Goal: Task Accomplishment & Management: Use online tool/utility

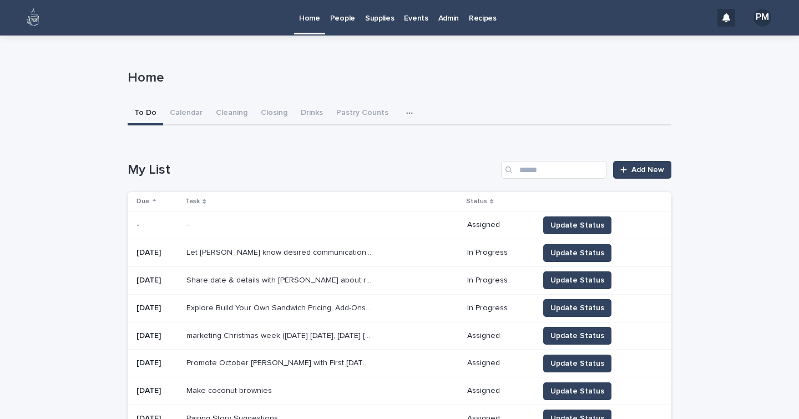
click at [341, 20] on p "People" at bounding box center [342, 11] width 25 height 23
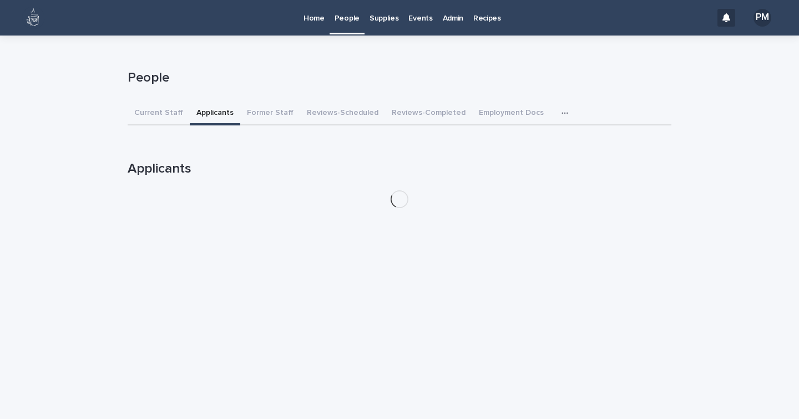
click at [210, 110] on button "Applicants" at bounding box center [215, 113] width 50 height 23
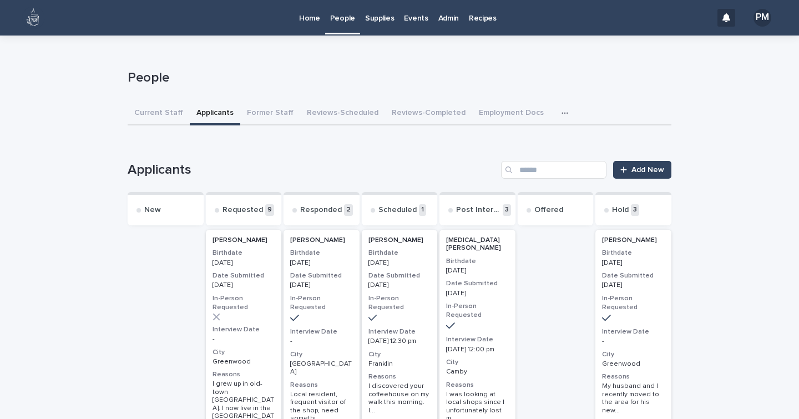
click at [476, 317] on div "[MEDICAL_DATA][PERSON_NAME] Birthdate [DEMOGRAPHIC_DATA] Date Submitted [DATE] …" at bounding box center [477, 341] width 76 height 222
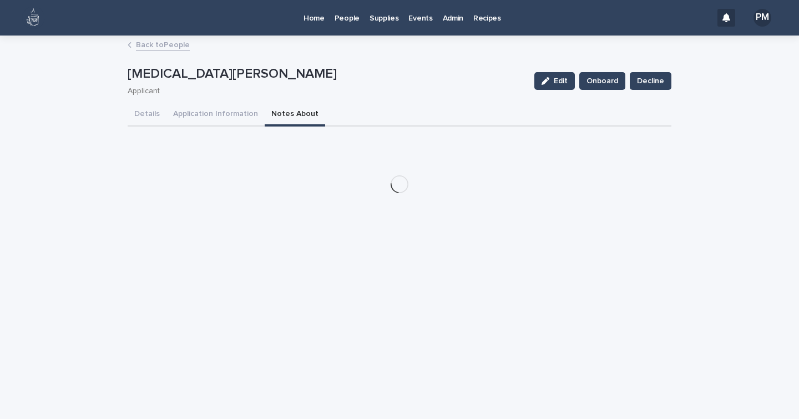
click at [270, 113] on button "Notes About" at bounding box center [295, 114] width 60 height 23
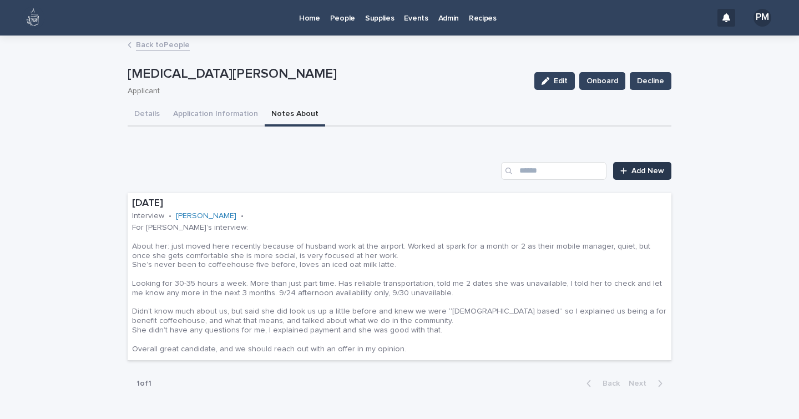
click at [641, 167] on span "Add New" at bounding box center [647, 171] width 33 height 8
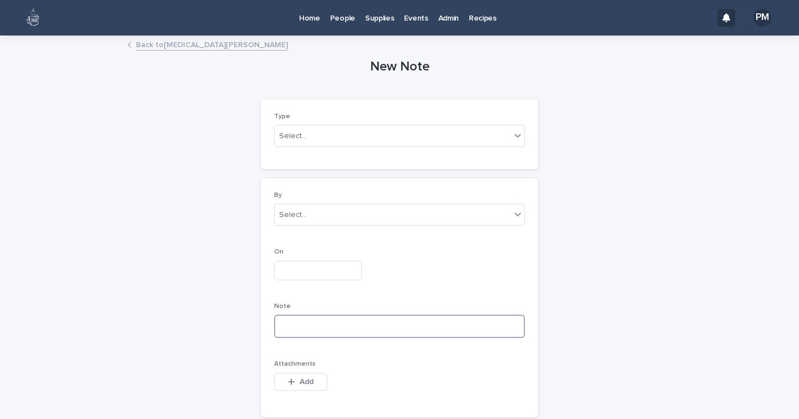
click at [296, 327] on textarea at bounding box center [399, 325] width 251 height 23
paste textarea "**********"
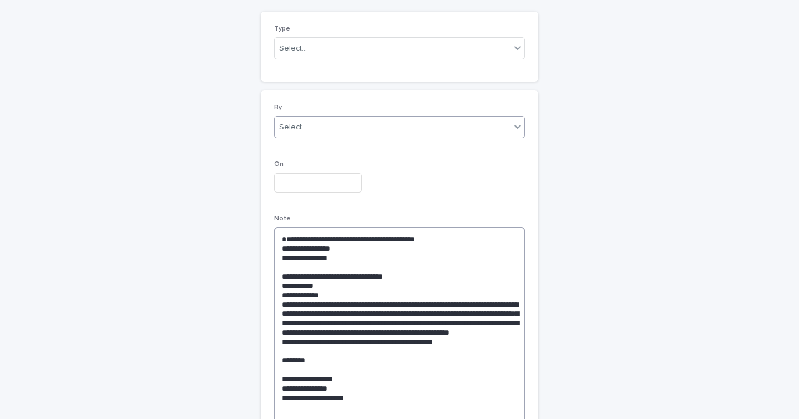
type textarea "**********"
click at [316, 126] on div "Select..." at bounding box center [393, 127] width 236 height 18
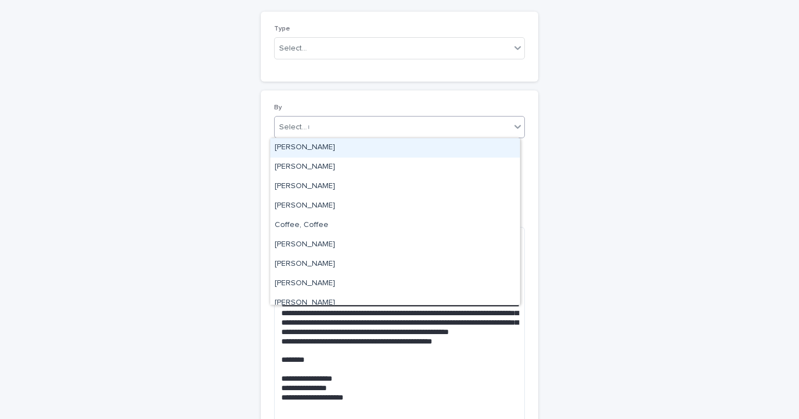
type input "**"
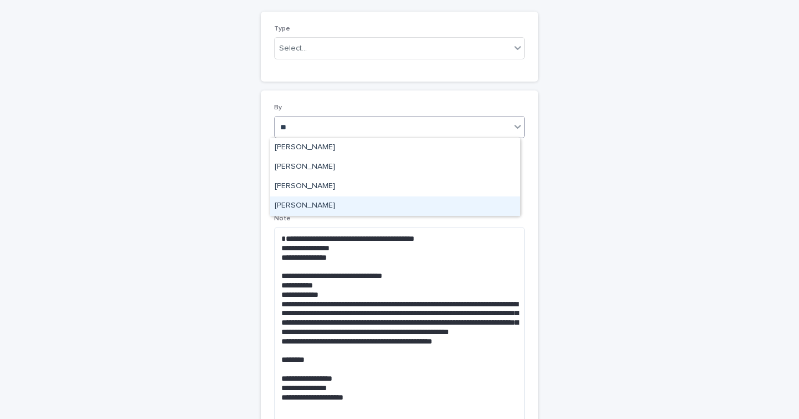
click at [319, 207] on div "[PERSON_NAME]" at bounding box center [395, 205] width 250 height 19
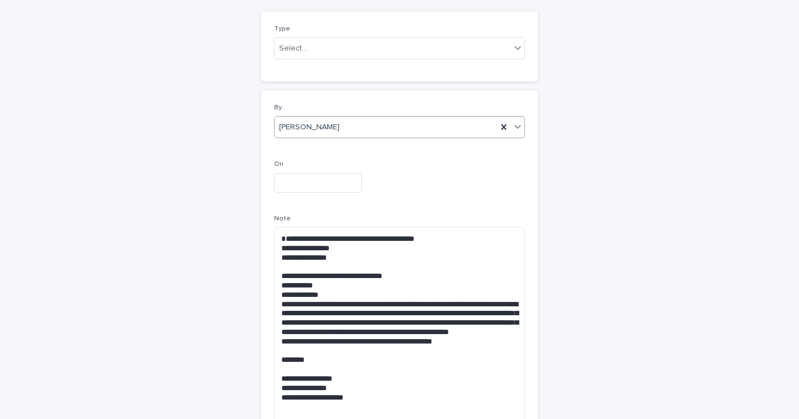
scroll to position [0, 0]
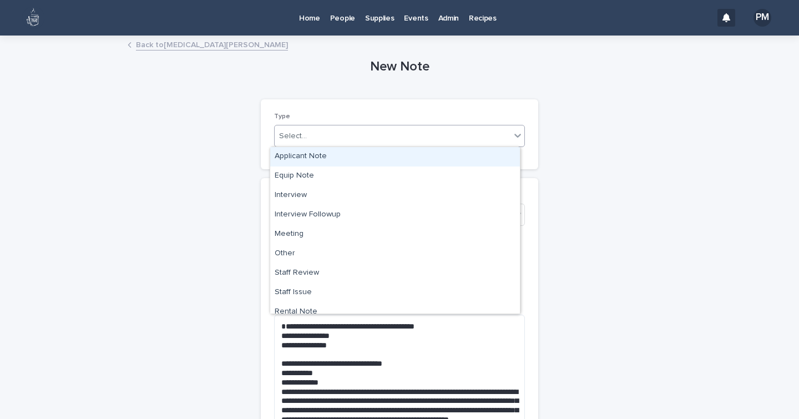
click at [292, 133] on div "Select..." at bounding box center [293, 136] width 28 height 12
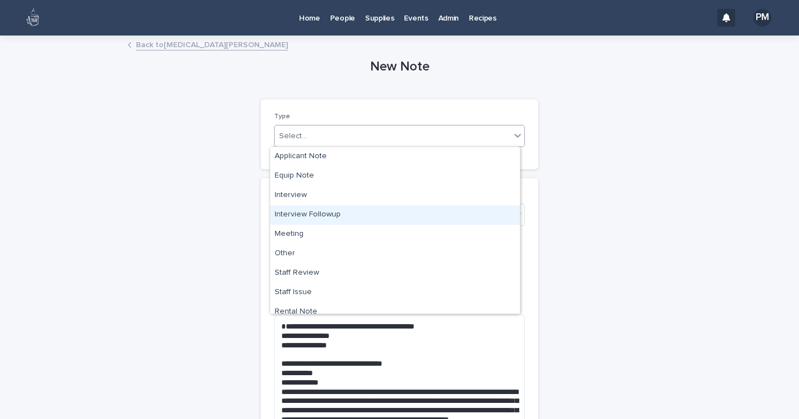
click at [306, 216] on div "Interview Followup" at bounding box center [395, 214] width 250 height 19
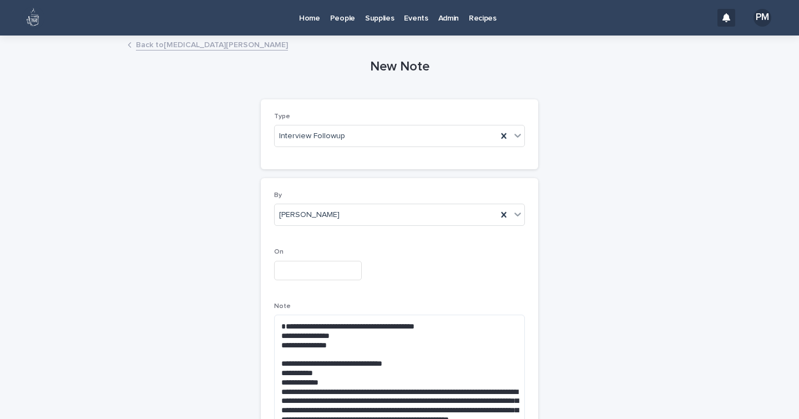
click at [304, 258] on div "On" at bounding box center [399, 268] width 251 height 40
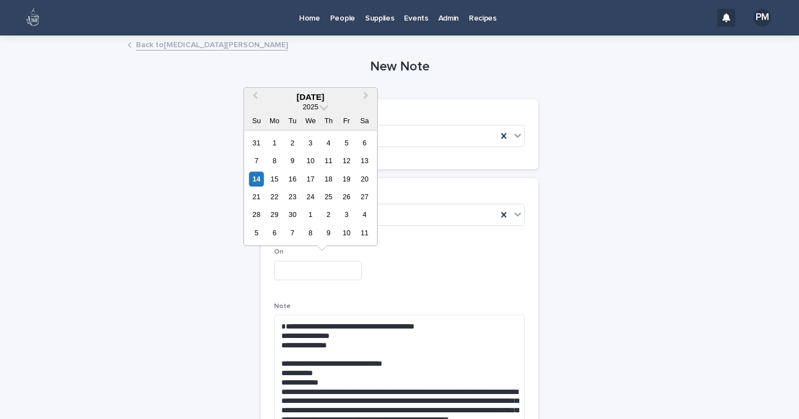
click at [305, 268] on input "text" at bounding box center [318, 270] width 88 height 19
click at [276, 180] on div "15" at bounding box center [274, 178] width 15 height 15
type input "**********"
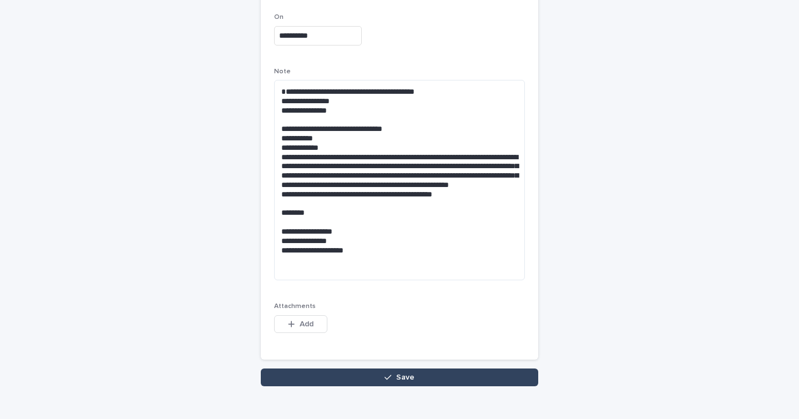
scroll to position [256, 0]
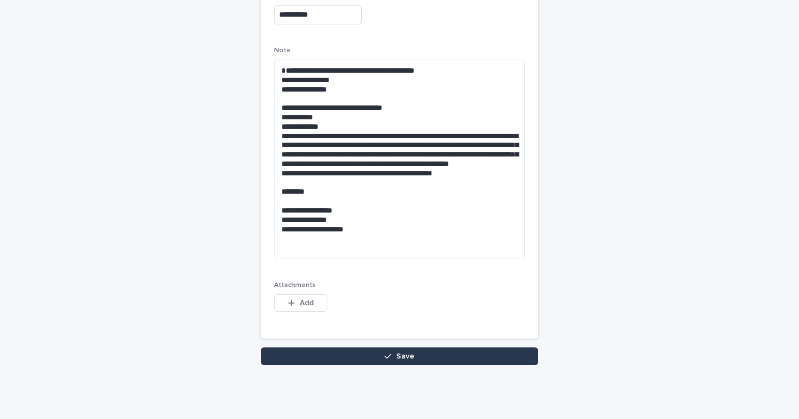
click at [331, 355] on button "Save" at bounding box center [399, 356] width 277 height 18
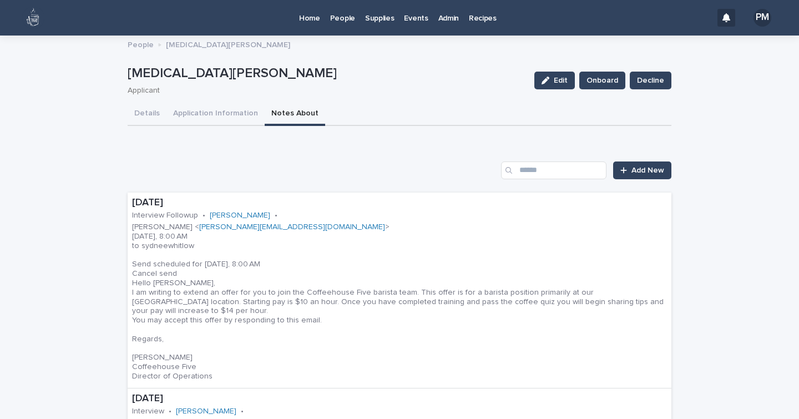
click at [135, 49] on p "People" at bounding box center [141, 44] width 26 height 12
click at [135, 48] on p "People" at bounding box center [141, 44] width 26 height 12
click at [337, 12] on p "People" at bounding box center [342, 11] width 25 height 23
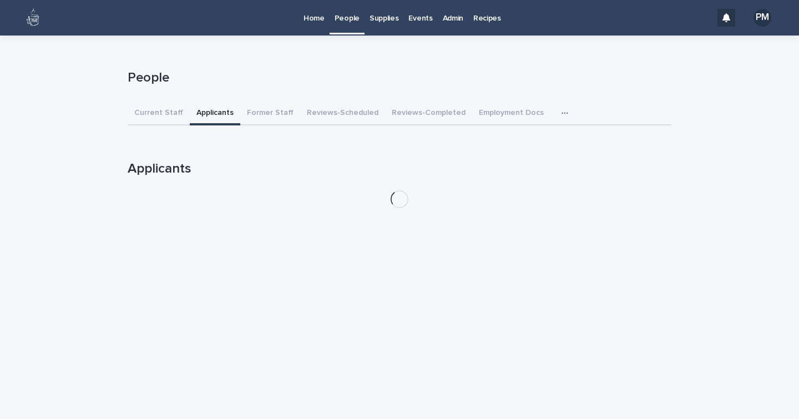
click at [202, 117] on button "Applicants" at bounding box center [215, 113] width 50 height 23
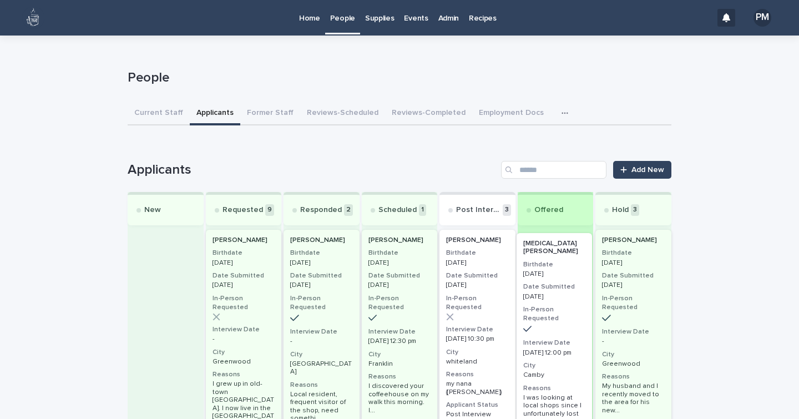
drag, startPoint x: 476, startPoint y: 286, endPoint x: 569, endPoint y: 289, distance: 92.7
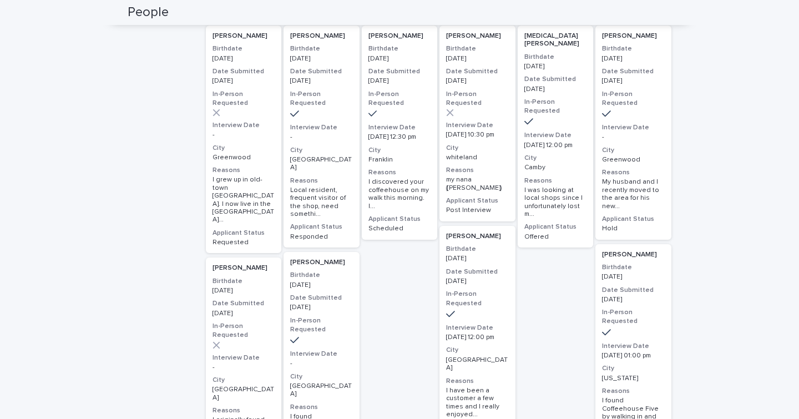
scroll to position [205, 0]
click at [337, 258] on p "[PERSON_NAME]" at bounding box center [321, 262] width 63 height 8
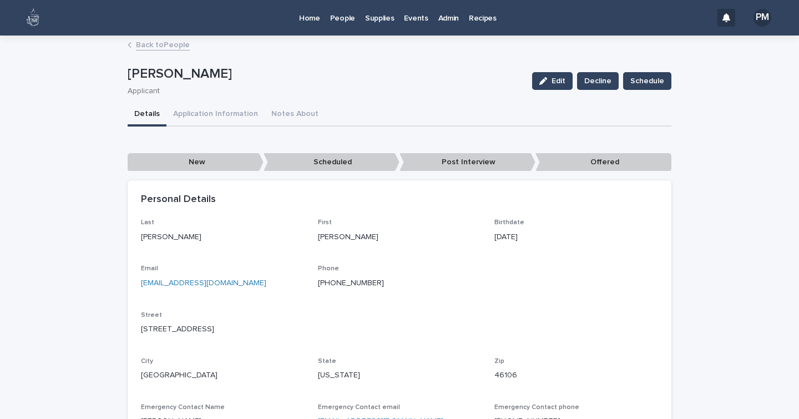
click at [556, 70] on div "Edit Decline Schedule" at bounding box center [599, 81] width 144 height 44
click at [554, 79] on span "Edit" at bounding box center [558, 81] width 14 height 8
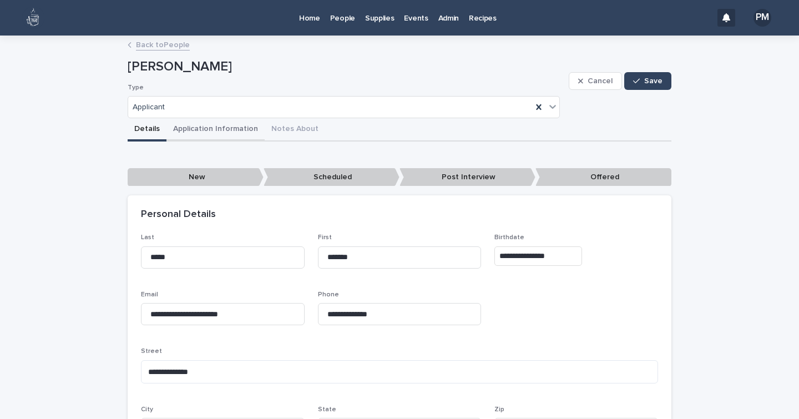
click at [242, 129] on button "Application Information" at bounding box center [215, 129] width 98 height 23
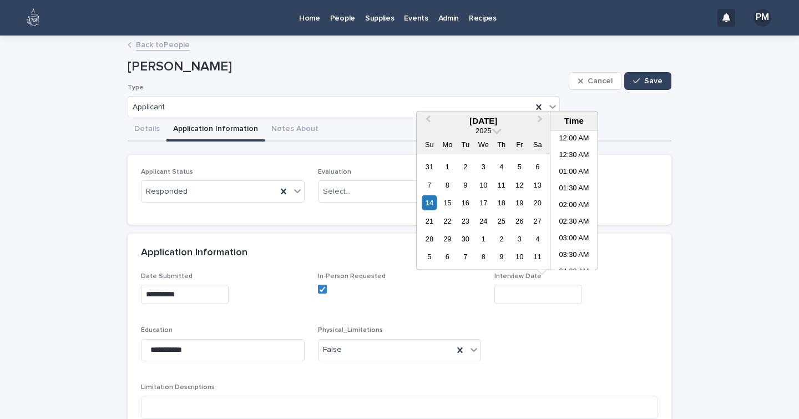
click at [527, 301] on input "text" at bounding box center [538, 294] width 88 height 19
click at [451, 200] on div "15" at bounding box center [447, 202] width 15 height 15
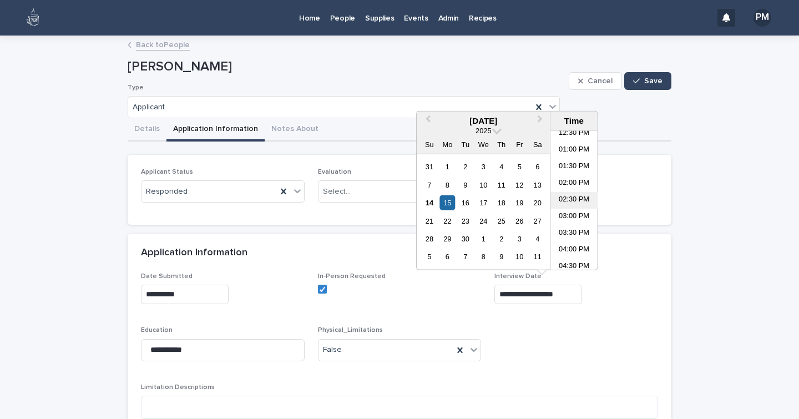
click at [565, 196] on li "02:30 PM" at bounding box center [573, 200] width 47 height 17
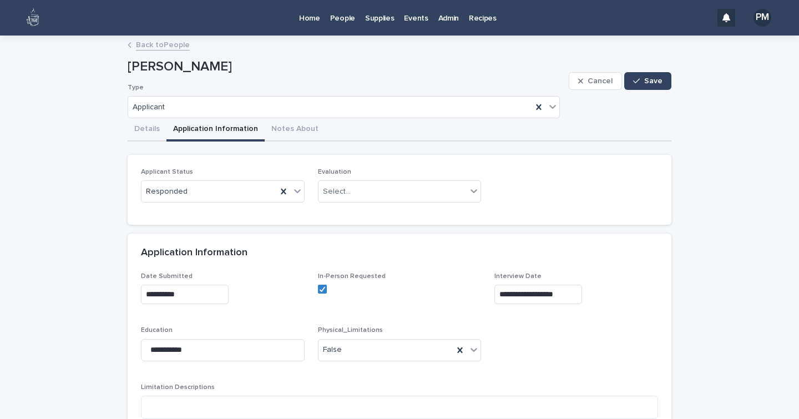
type input "**********"
click at [652, 84] on span "Save" at bounding box center [653, 81] width 18 height 8
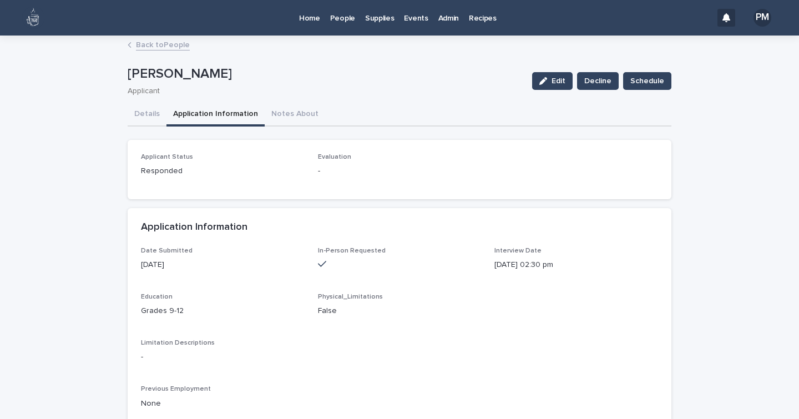
click at [348, 14] on p "People" at bounding box center [342, 11] width 25 height 23
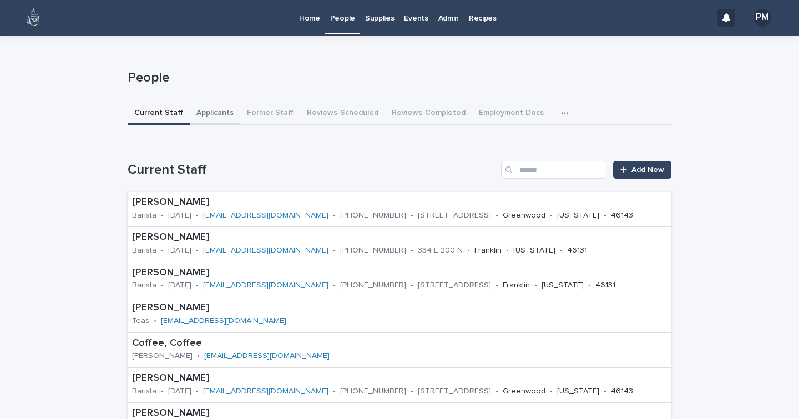
click at [199, 118] on button "Applicants" at bounding box center [215, 113] width 50 height 23
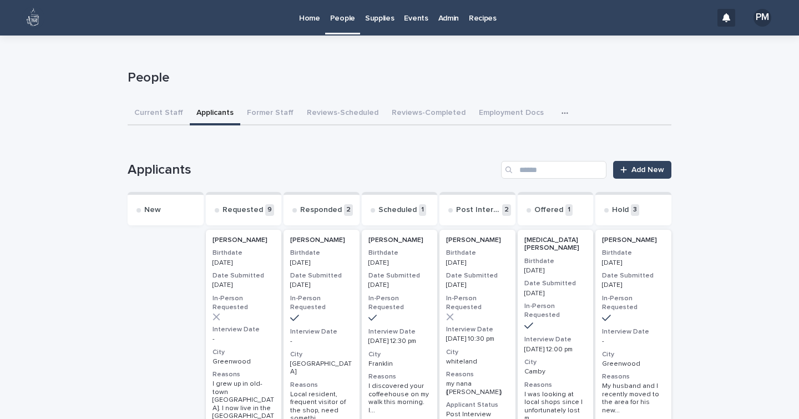
click at [290, 313] on icon at bounding box center [294, 318] width 9 height 10
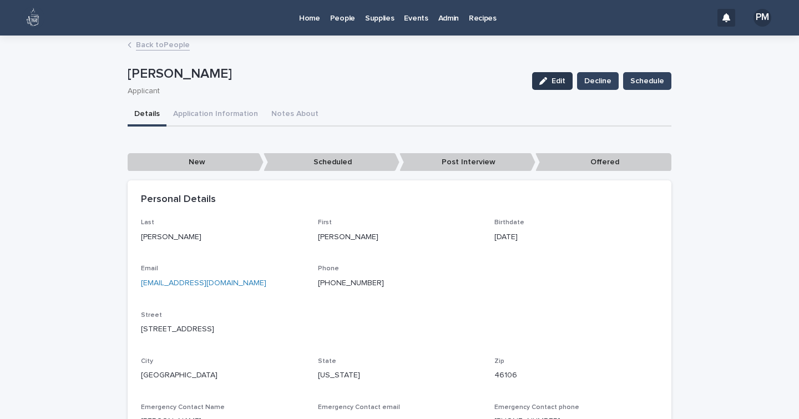
click at [546, 85] on button "Edit" at bounding box center [552, 81] width 40 height 18
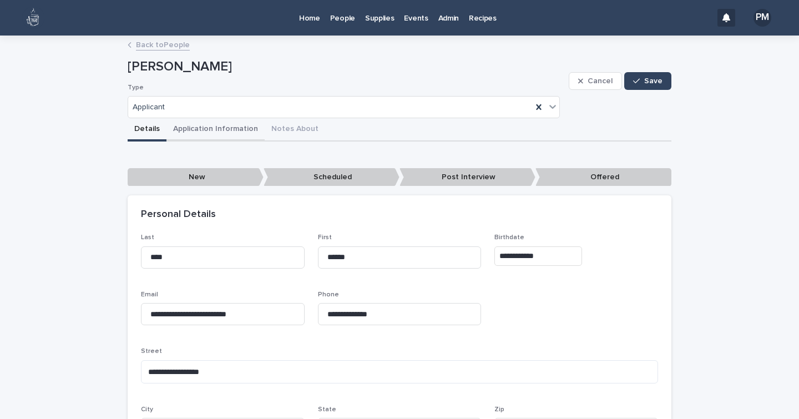
click at [204, 129] on button "Application Information" at bounding box center [215, 129] width 98 height 23
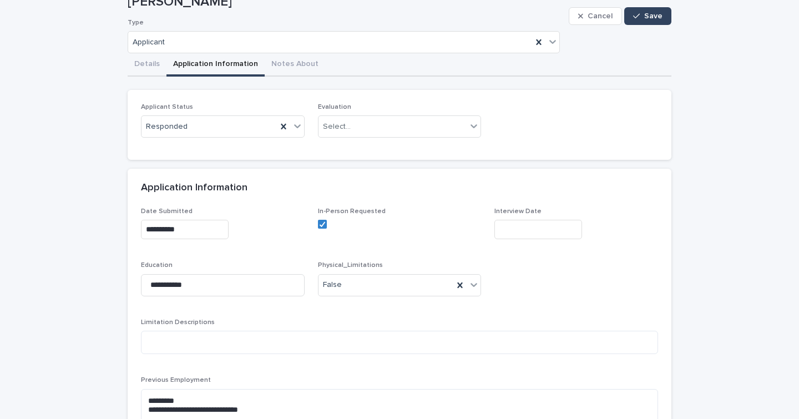
scroll to position [65, 0]
click at [511, 231] on input "text" at bounding box center [538, 228] width 88 height 19
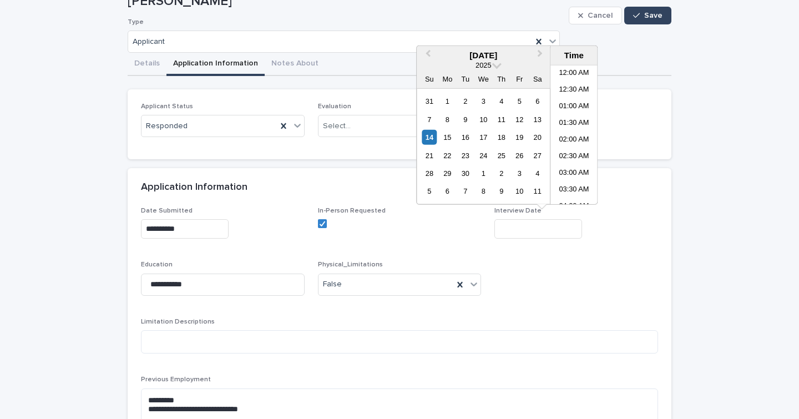
scroll to position [421, 0]
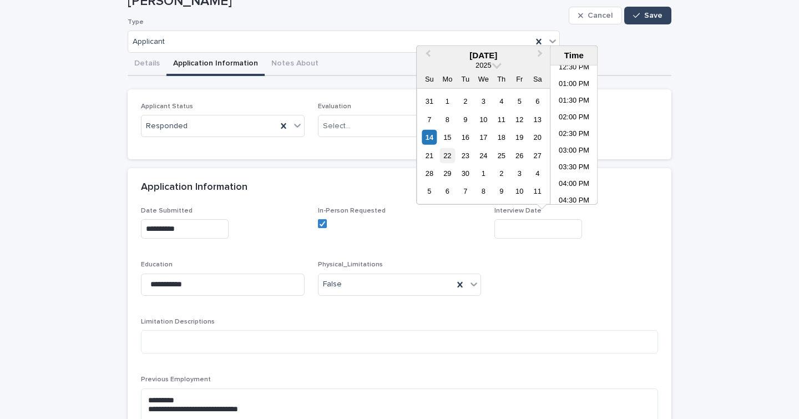
click at [449, 156] on div "22" at bounding box center [447, 155] width 15 height 15
click at [566, 131] on li "02:30 PM" at bounding box center [573, 134] width 47 height 17
type input "**********"
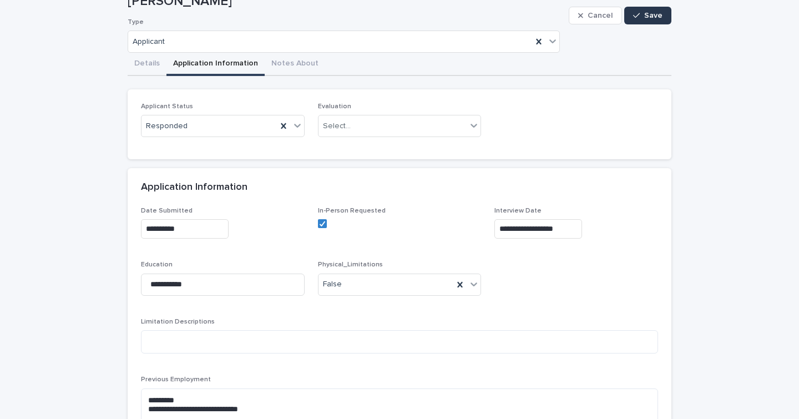
click at [649, 14] on span "Save" at bounding box center [653, 16] width 18 height 8
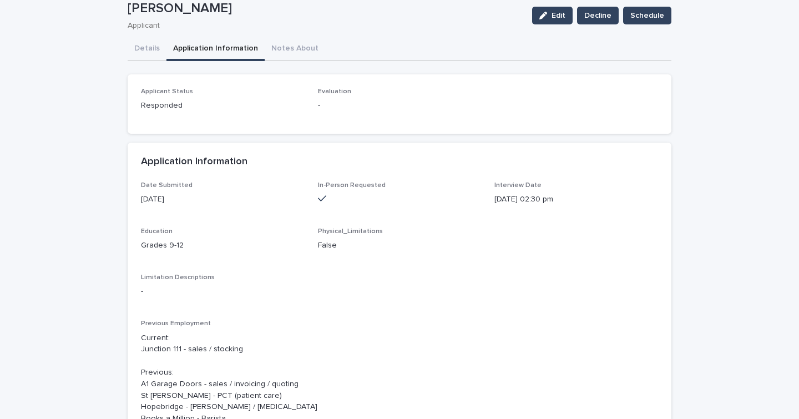
scroll to position [0, 0]
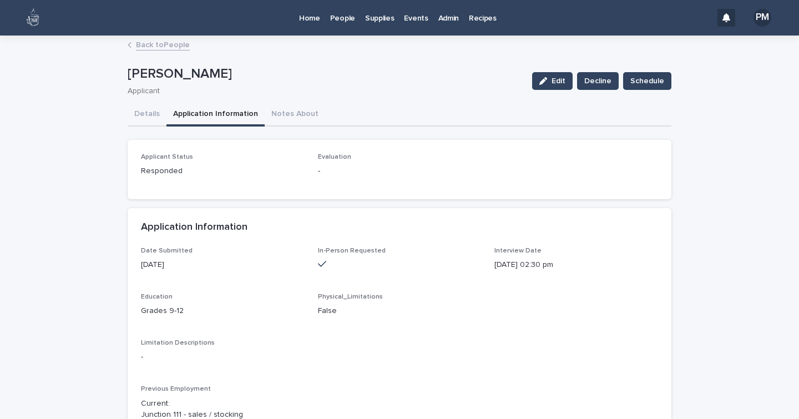
click at [332, 19] on p "People" at bounding box center [342, 11] width 25 height 23
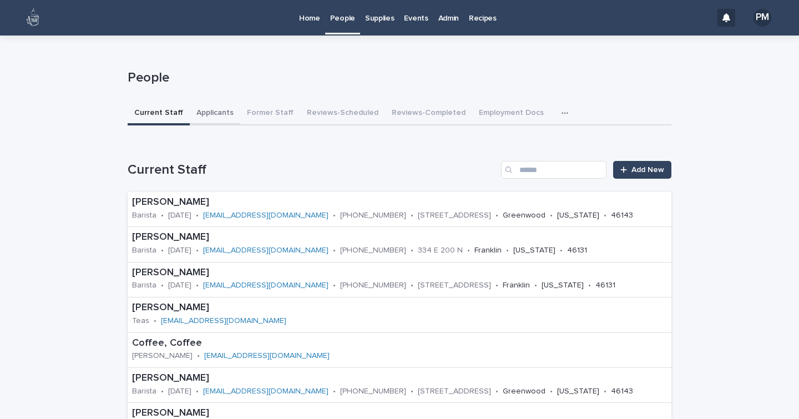
click at [202, 120] on button "Applicants" at bounding box center [215, 113] width 50 height 23
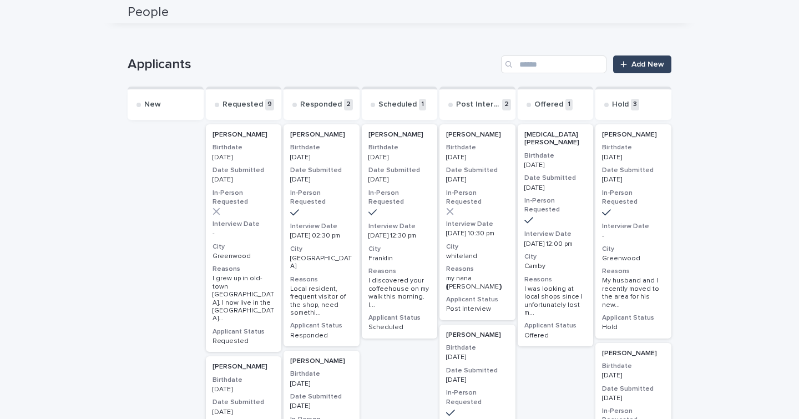
scroll to position [115, 0]
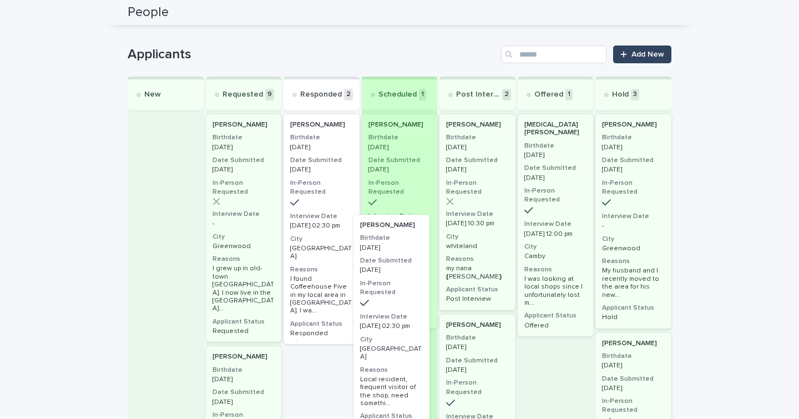
drag, startPoint x: 306, startPoint y: 226, endPoint x: 384, endPoint y: 327, distance: 127.8
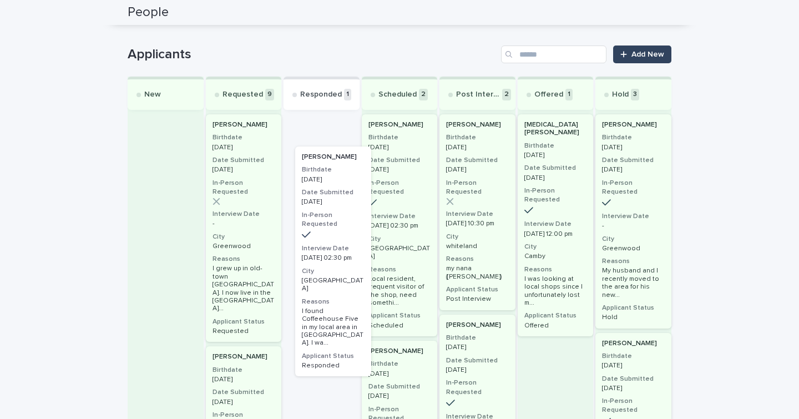
drag, startPoint x: 311, startPoint y: 232, endPoint x: 395, endPoint y: 310, distance: 115.4
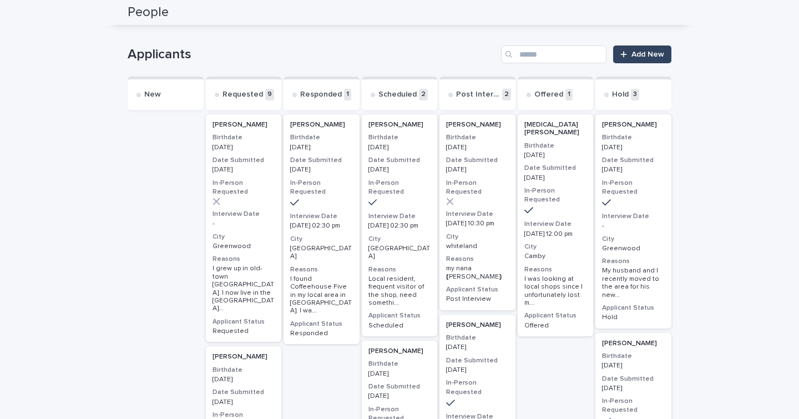
click at [395, 322] on p "Scheduled" at bounding box center [399, 326] width 63 height 8
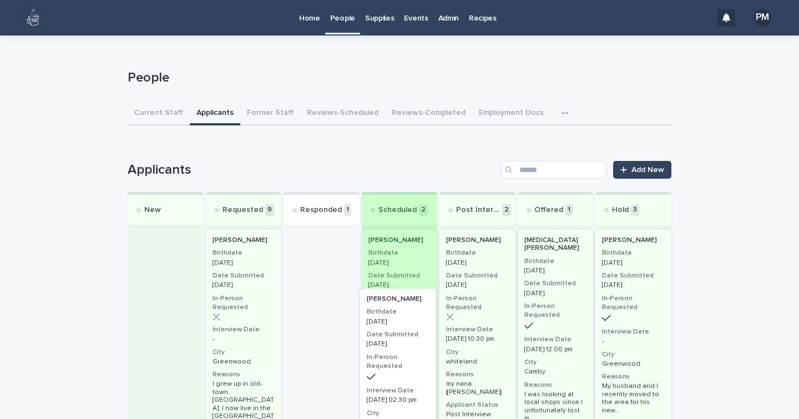
drag, startPoint x: 324, startPoint y: 321, endPoint x: 419, endPoint y: 394, distance: 119.9
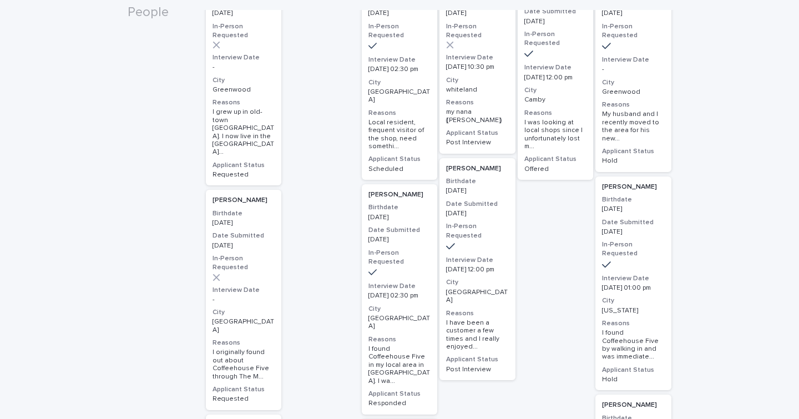
scroll to position [275, 0]
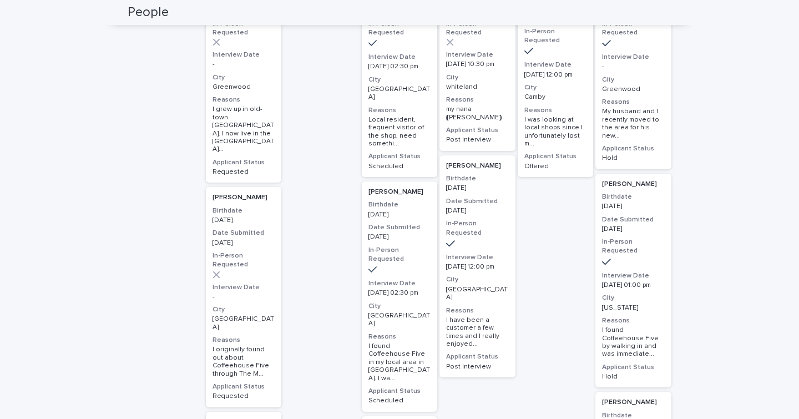
click at [481, 239] on div "[PERSON_NAME] Birthdate [DEMOGRAPHIC_DATA] Date Submitted [DATE] In-Person Requ…" at bounding box center [477, 266] width 76 height 222
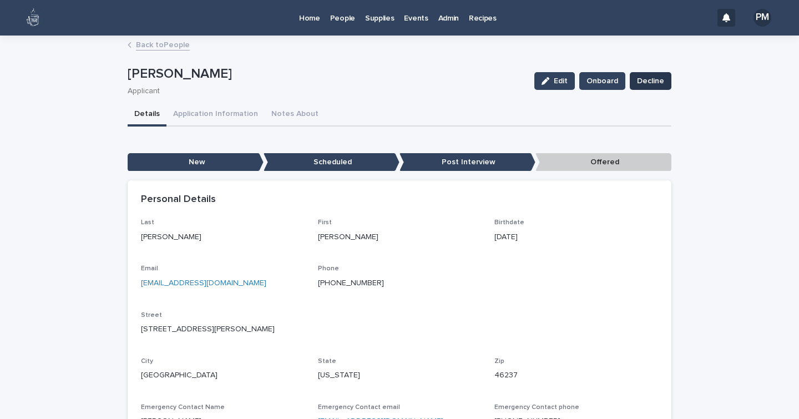
click at [654, 82] on span "Decline" at bounding box center [650, 80] width 27 height 11
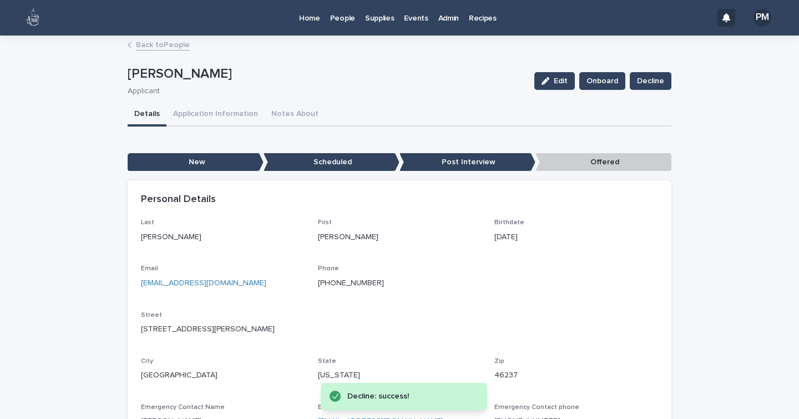
click at [338, 18] on p "People" at bounding box center [342, 11] width 25 height 23
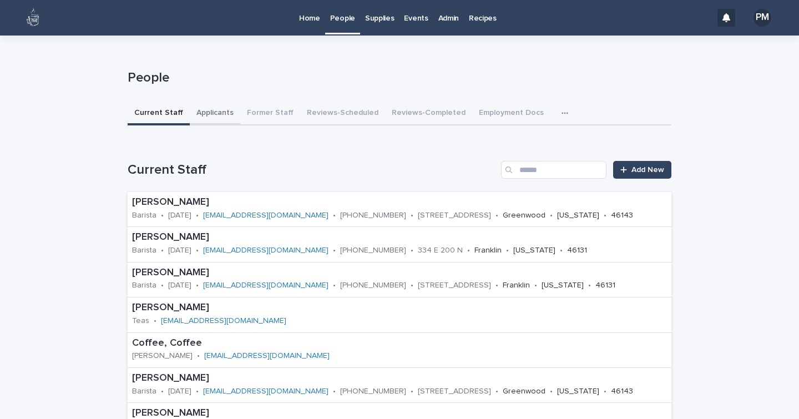
click at [217, 113] on button "Applicants" at bounding box center [215, 113] width 50 height 23
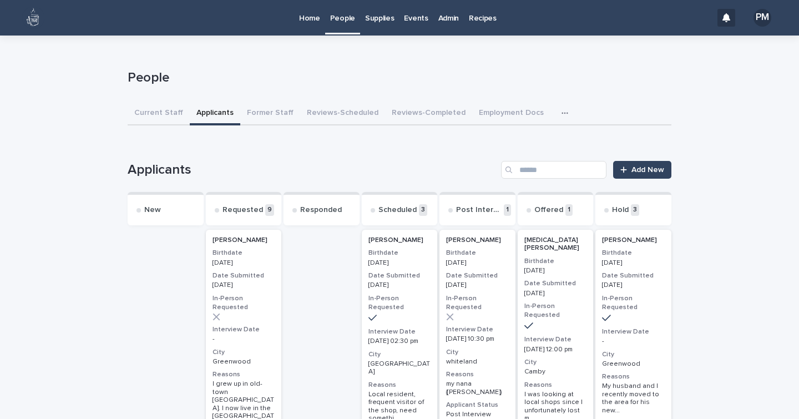
click at [313, 17] on p "Home" at bounding box center [309, 11] width 21 height 23
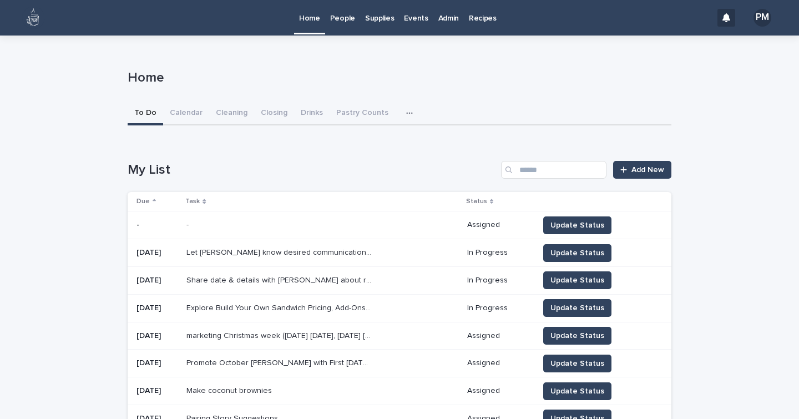
click at [399, 113] on button "button" at bounding box center [411, 113] width 24 height 22
click at [410, 19] on p "Events" at bounding box center [416, 11] width 24 height 23
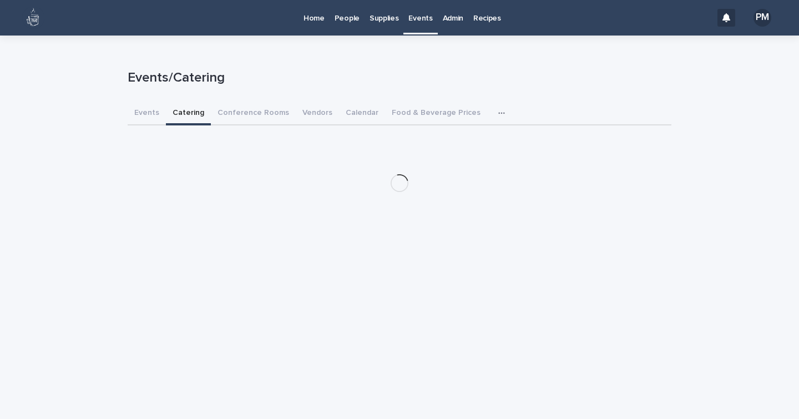
click at [189, 108] on button "Catering" at bounding box center [188, 113] width 45 height 23
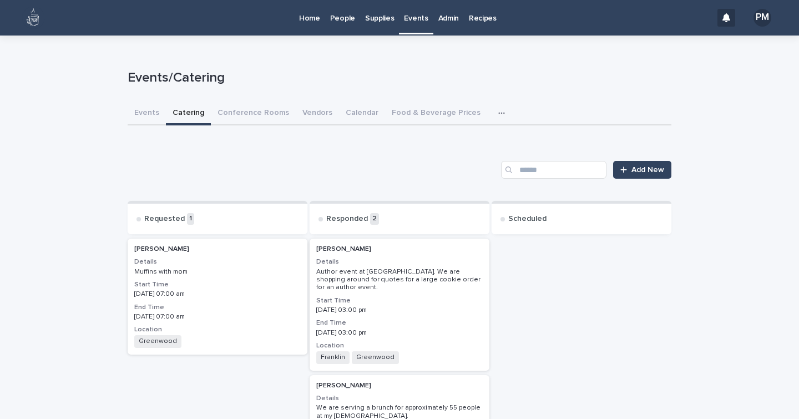
click at [265, 286] on h3 "Start Time" at bounding box center [217, 284] width 166 height 9
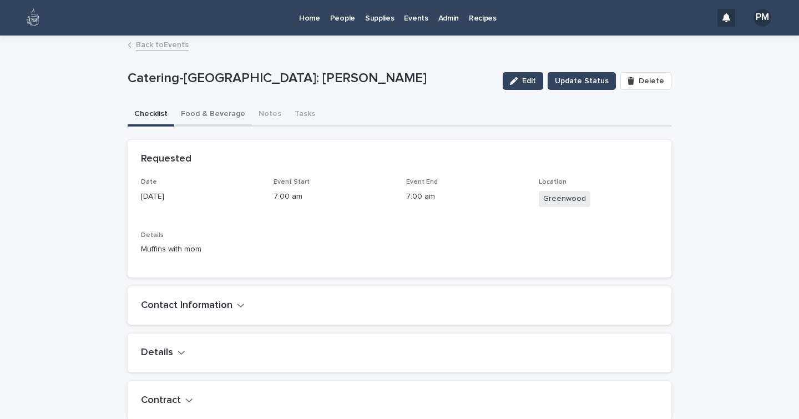
click at [222, 114] on button "Food & Beverage" at bounding box center [213, 114] width 78 height 23
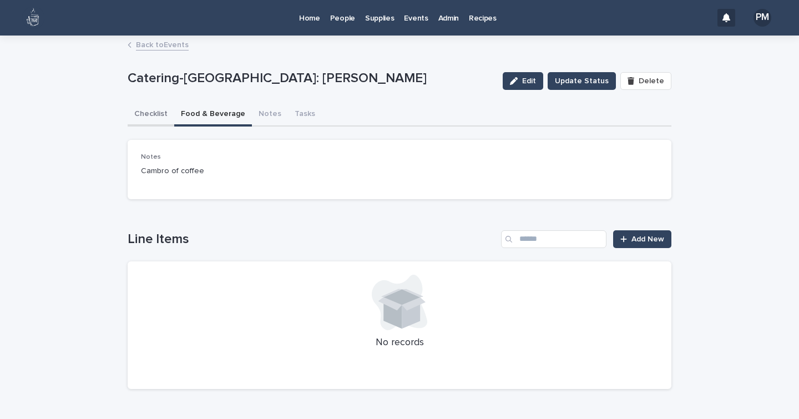
click at [153, 108] on button "Checklist" at bounding box center [151, 114] width 47 height 23
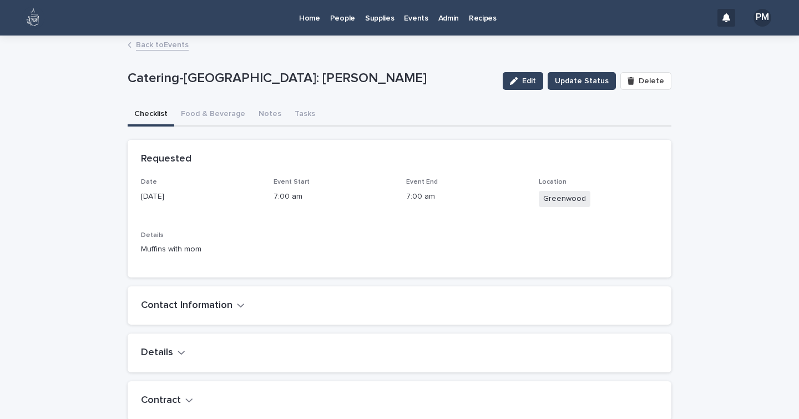
scroll to position [64, 0]
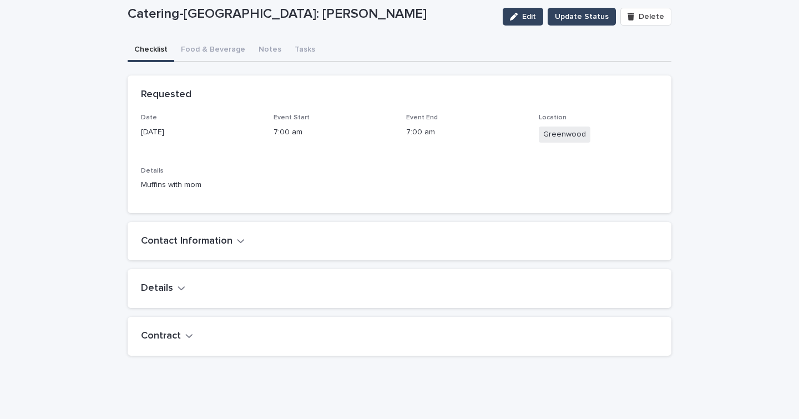
click at [226, 247] on div "Contact Information" at bounding box center [400, 241] width 544 height 39
click at [228, 240] on button "Contact Information" at bounding box center [193, 241] width 104 height 12
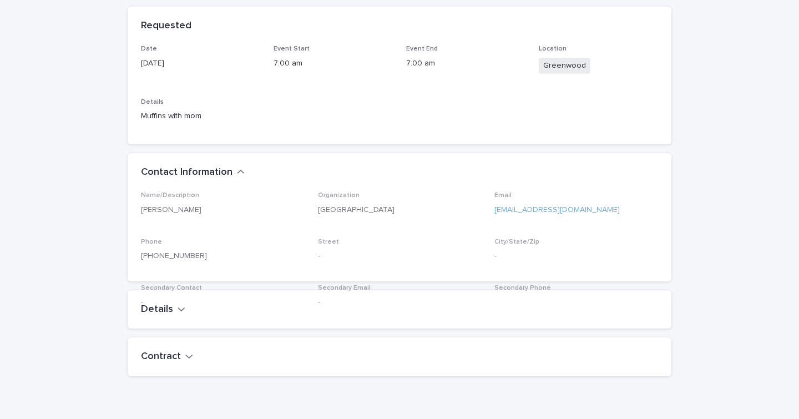
scroll to position [134, 0]
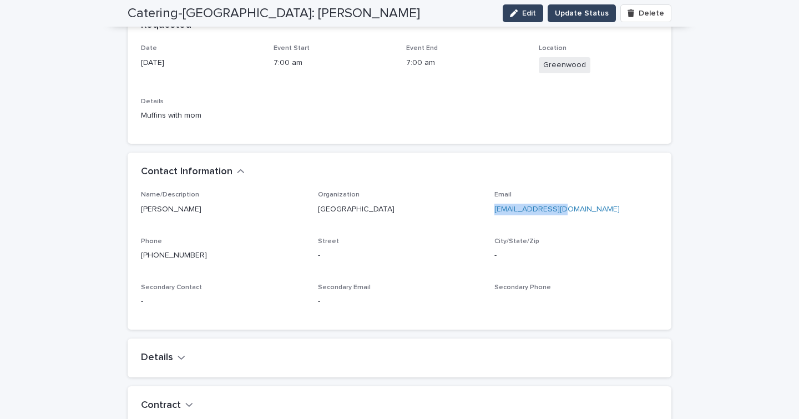
drag, startPoint x: 572, startPoint y: 212, endPoint x: 490, endPoint y: 207, distance: 82.2
click at [494, 207] on p "[EMAIL_ADDRESS][DOMAIN_NAME]" at bounding box center [576, 210] width 164 height 12
copy link "[EMAIL_ADDRESS][DOMAIN_NAME]"
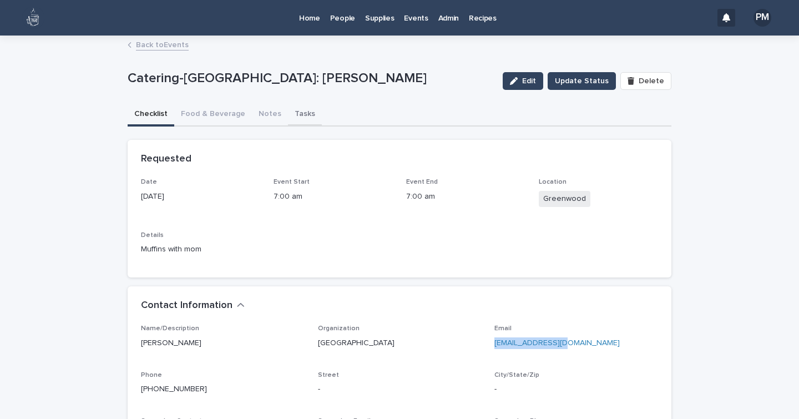
click at [298, 113] on button "Tasks" at bounding box center [305, 114] width 34 height 23
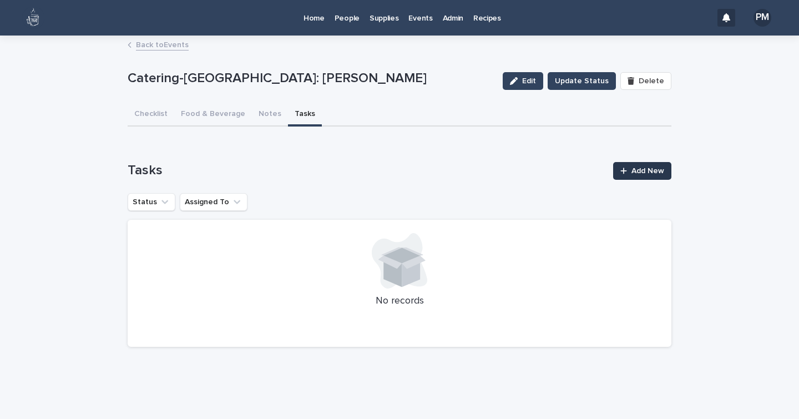
click at [635, 167] on span "Add New" at bounding box center [647, 171] width 33 height 8
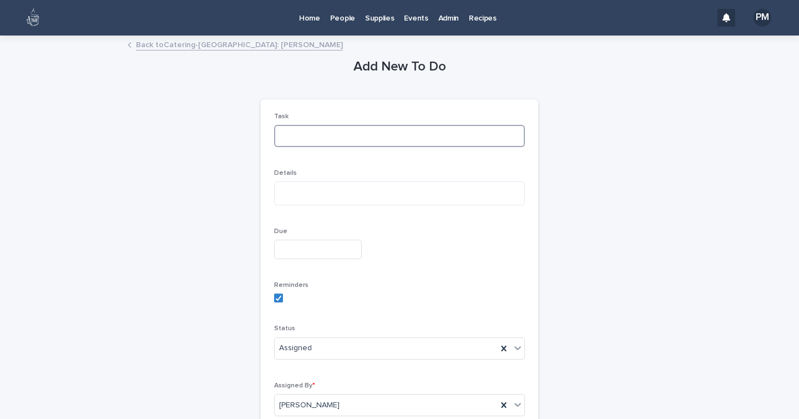
click at [357, 136] on input at bounding box center [399, 136] width 251 height 22
type input "*"
type input "**********"
click at [290, 260] on div "Due" at bounding box center [399, 247] width 251 height 40
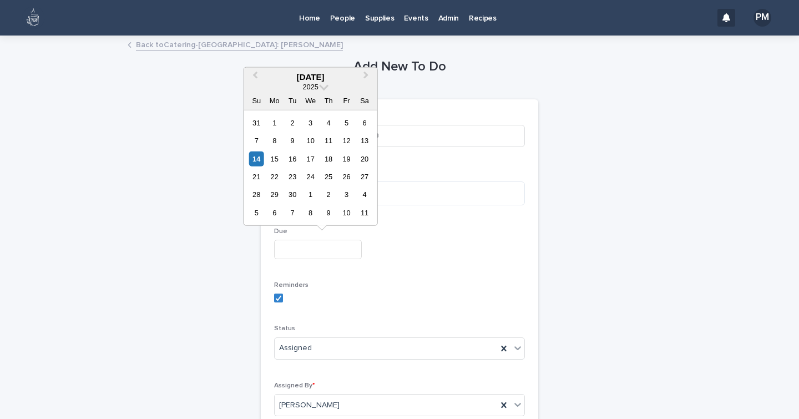
click at [307, 256] on input "text" at bounding box center [318, 249] width 88 height 19
click at [329, 179] on div "25" at bounding box center [328, 176] width 15 height 15
type input "**********"
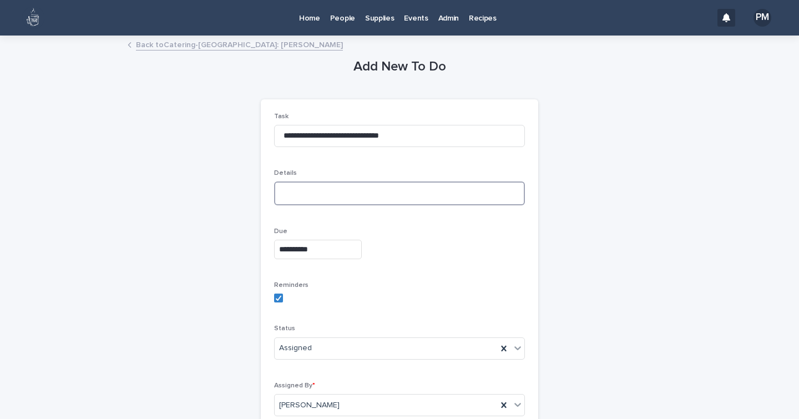
click at [312, 202] on textarea at bounding box center [399, 192] width 251 height 23
type textarea "**********"
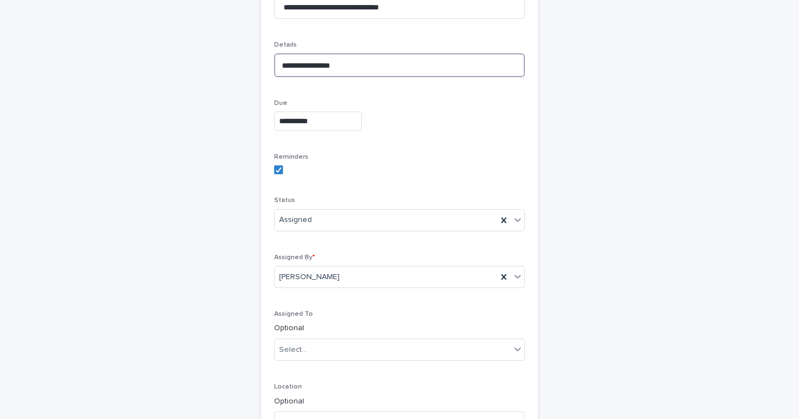
scroll to position [130, 0]
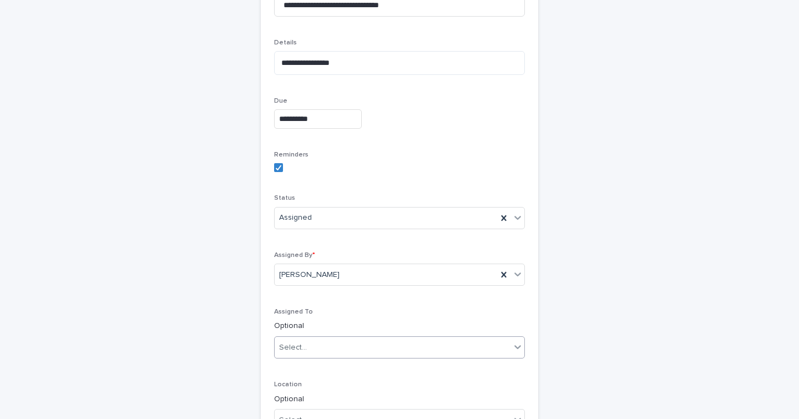
click at [298, 346] on div "Select..." at bounding box center [293, 348] width 28 height 12
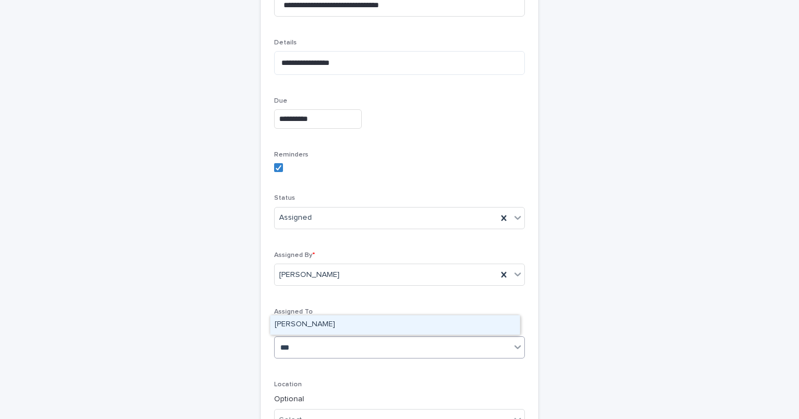
type input "****"
click at [312, 323] on div "[PERSON_NAME]" at bounding box center [395, 324] width 250 height 19
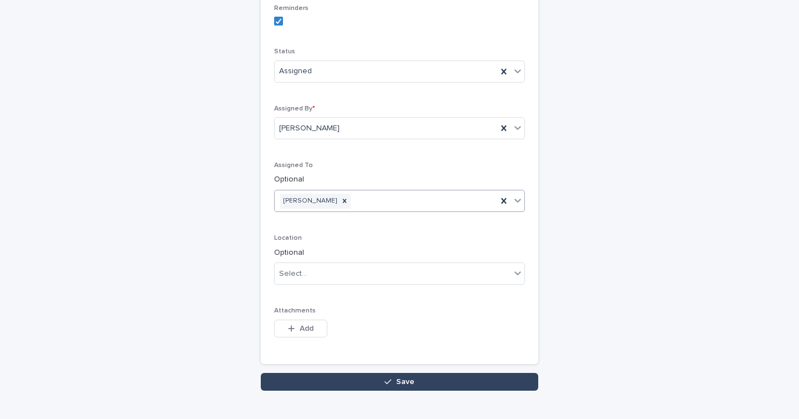
scroll to position [278, 0]
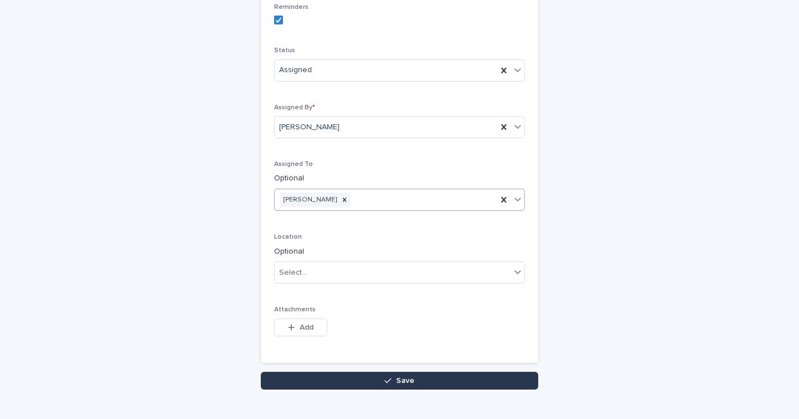
click at [426, 380] on button "Save" at bounding box center [399, 381] width 277 height 18
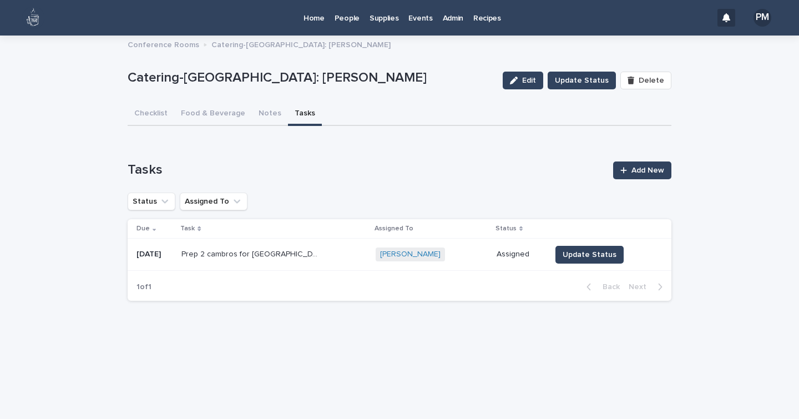
click at [293, 114] on button "Tasks" at bounding box center [305, 114] width 34 height 23
click at [649, 174] on span "Add New" at bounding box center [647, 170] width 33 height 8
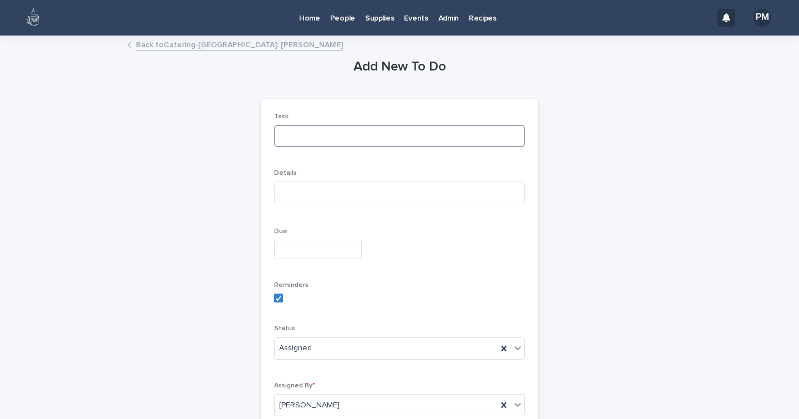
click at [331, 138] on input at bounding box center [399, 136] width 251 height 22
type input "**********"
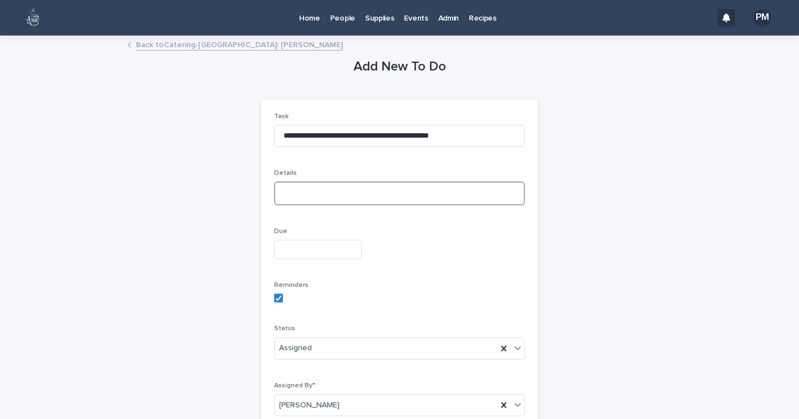
click at [297, 201] on textarea at bounding box center [399, 192] width 251 height 23
type textarea "**********"
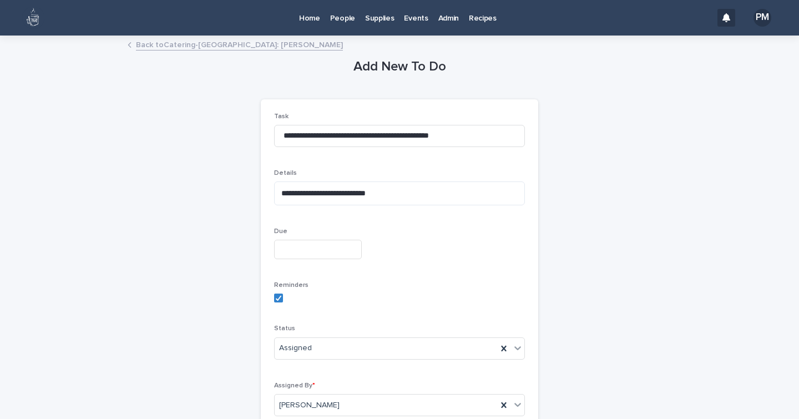
click at [321, 246] on input "text" at bounding box center [318, 249] width 88 height 19
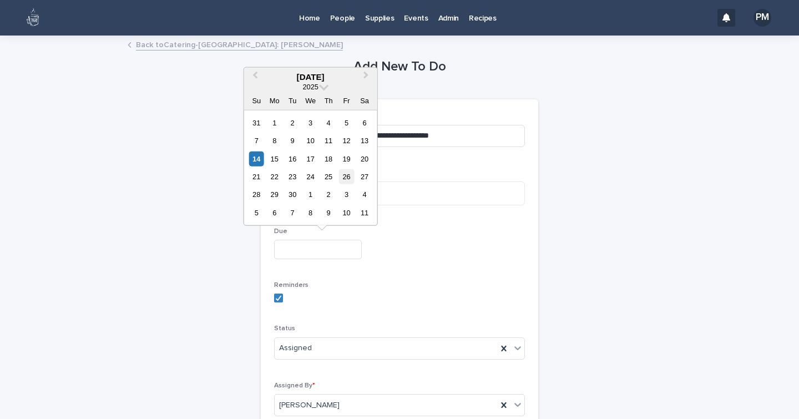
click at [346, 179] on div "26" at bounding box center [346, 176] width 15 height 15
type input "**********"
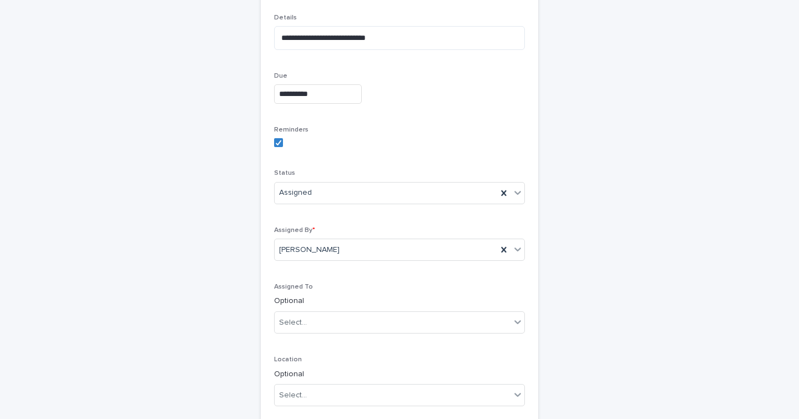
scroll to position [156, 0]
click at [311, 316] on div "Select..." at bounding box center [393, 321] width 236 height 18
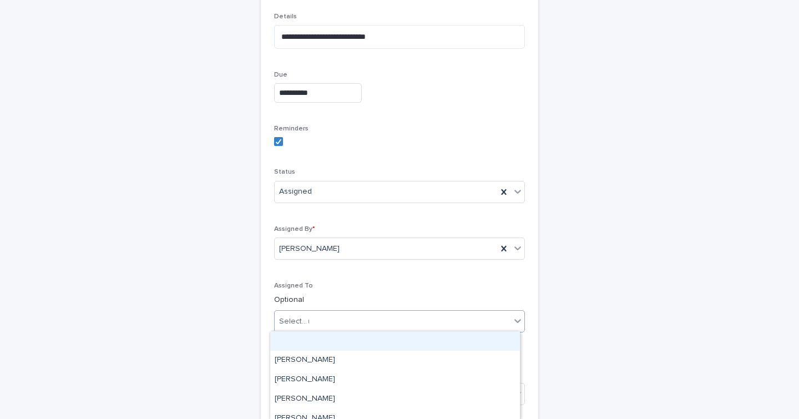
type input "**"
click at [302, 340] on div "[PERSON_NAME]" at bounding box center [395, 340] width 250 height 19
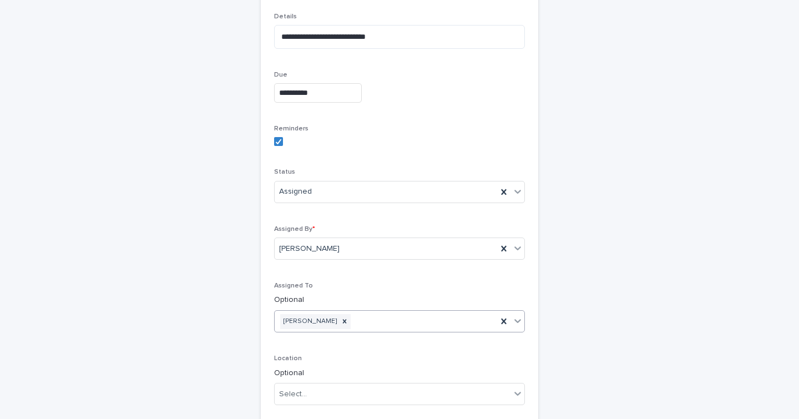
scroll to position [302, 0]
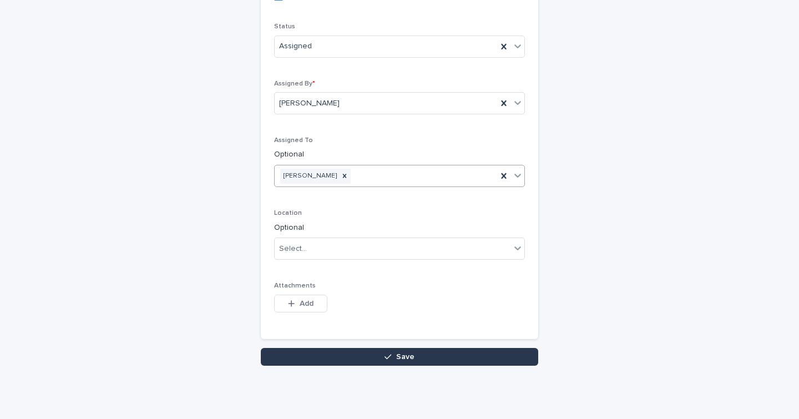
click at [315, 358] on button "Save" at bounding box center [399, 357] width 277 height 18
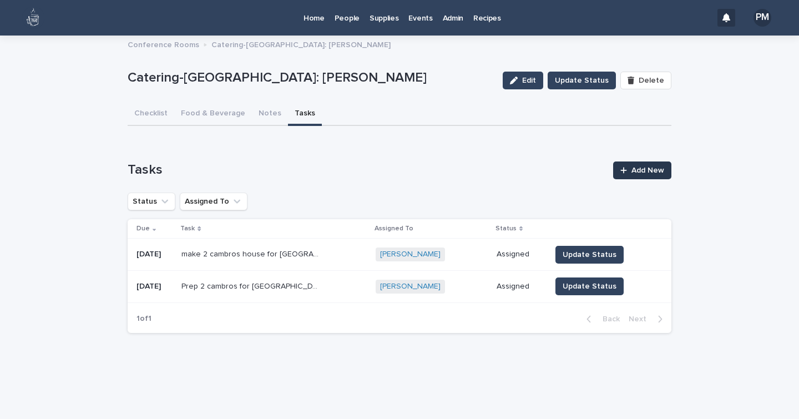
click at [649, 177] on link "Add New" at bounding box center [642, 170] width 58 height 18
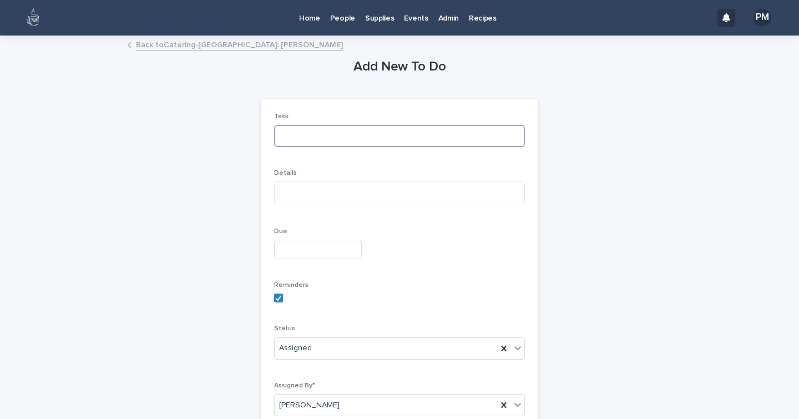
click at [459, 140] on input at bounding box center [399, 136] width 251 height 22
type input "**********"
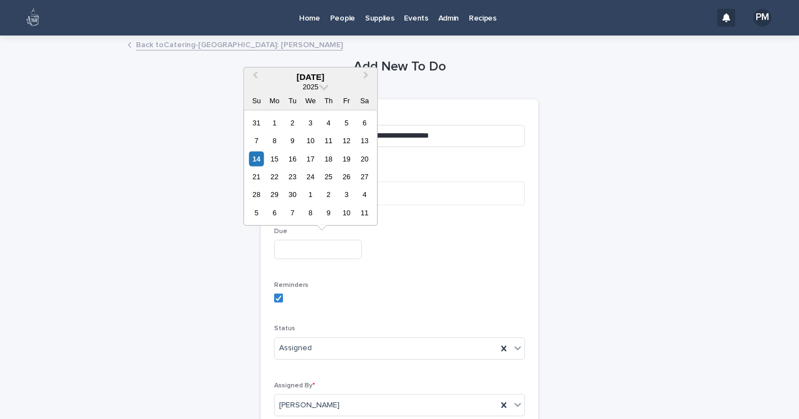
click at [336, 253] on input "text" at bounding box center [318, 249] width 88 height 19
click at [347, 177] on div "26" at bounding box center [346, 176] width 15 height 15
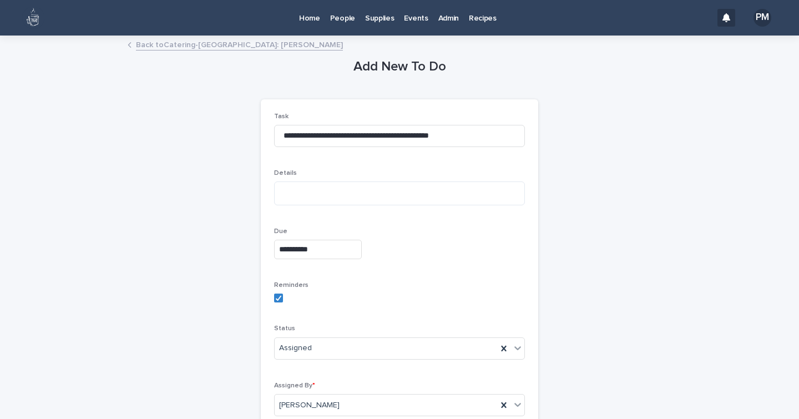
click at [326, 252] on input "**********" at bounding box center [318, 249] width 88 height 19
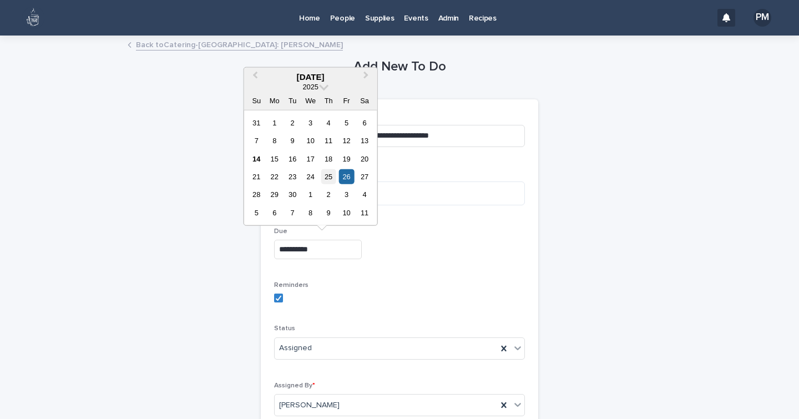
click at [329, 176] on div "25" at bounding box center [328, 176] width 15 height 15
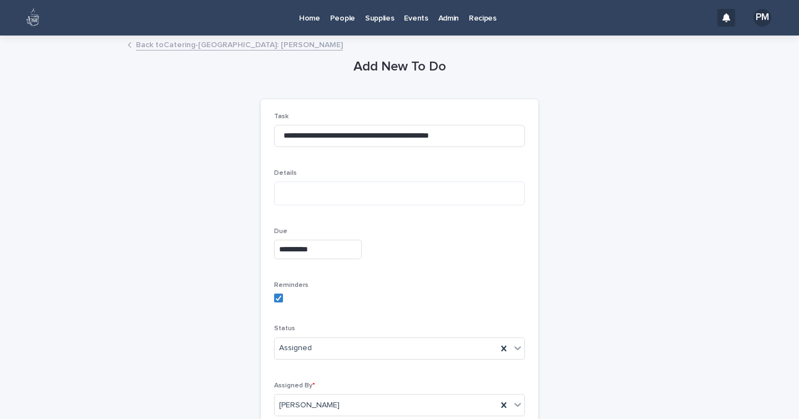
type input "**********"
click at [407, 134] on input "**********" at bounding box center [399, 136] width 251 height 22
click at [487, 134] on input "**********" at bounding box center [399, 136] width 251 height 22
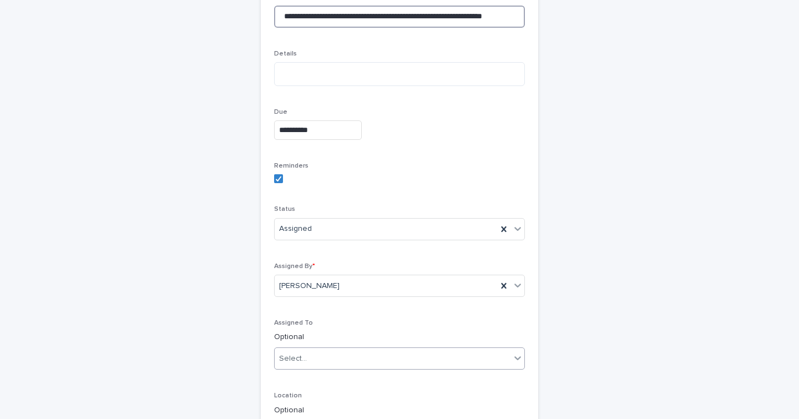
type input "**********"
click at [311, 349] on div "Select..." at bounding box center [393, 358] width 236 height 18
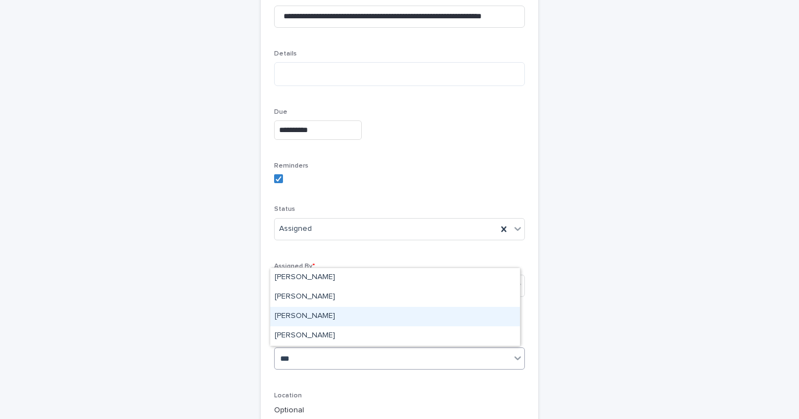
type input "****"
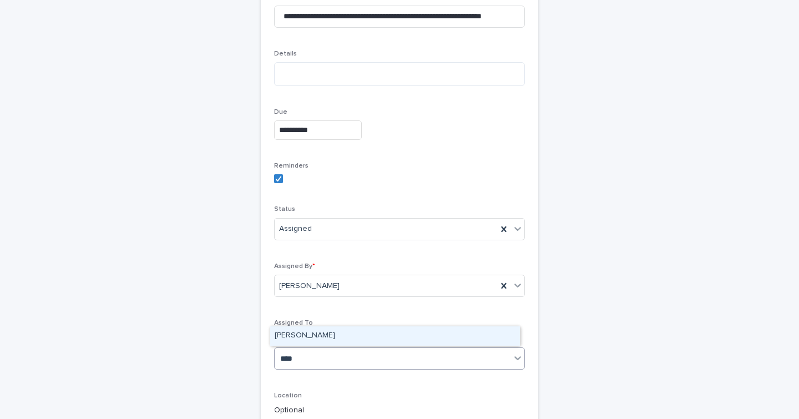
click at [319, 339] on div "[PERSON_NAME]" at bounding box center [395, 335] width 250 height 19
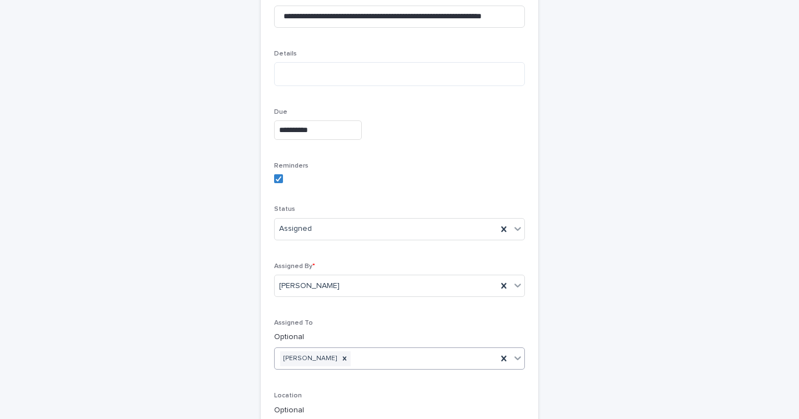
scroll to position [302, 0]
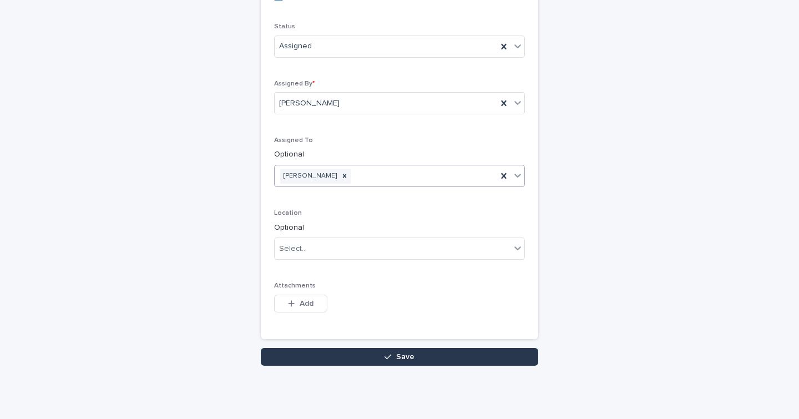
click at [329, 353] on button "Save" at bounding box center [399, 357] width 277 height 18
